Goal: Go to known website: Access a specific website the user already knows

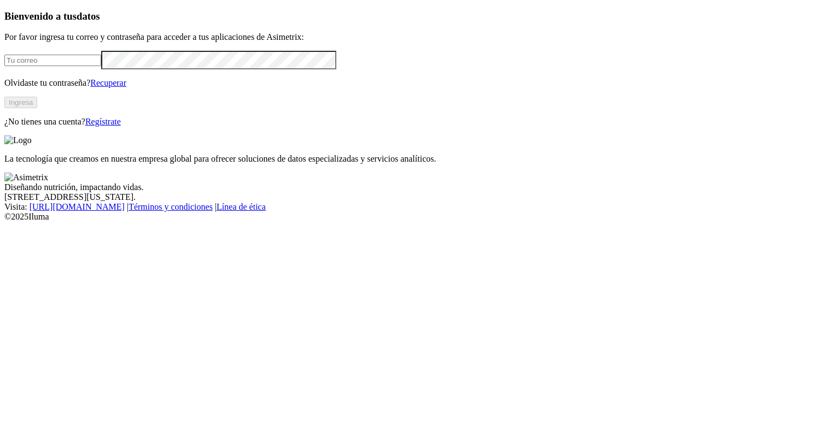
type input "[PERSON_NAME][EMAIL_ADDRESS][PERSON_NAME][DOMAIN_NAME]"
click at [37, 108] on button "Ingresa" at bounding box center [20, 102] width 33 height 11
